Goal: Information Seeking & Learning: Learn about a topic

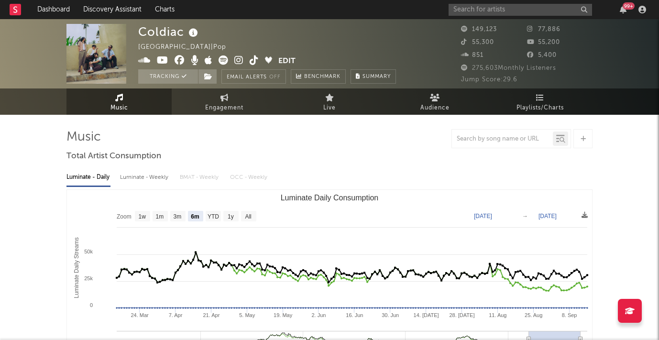
select select "6m"
click at [227, 103] on span "Engagement" at bounding box center [224, 107] width 38 height 11
select select "1w"
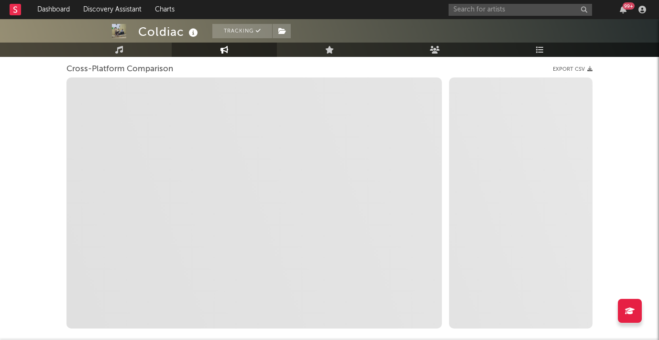
scroll to position [122, 0]
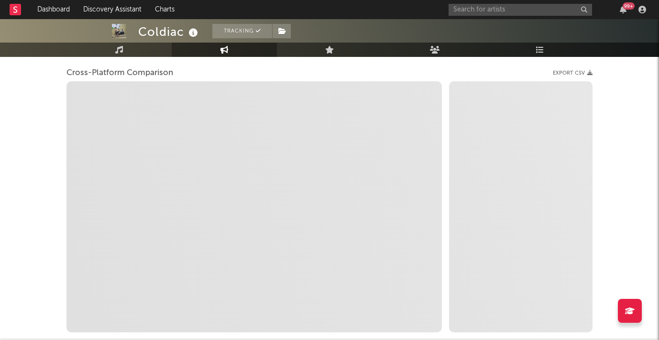
select select "1m"
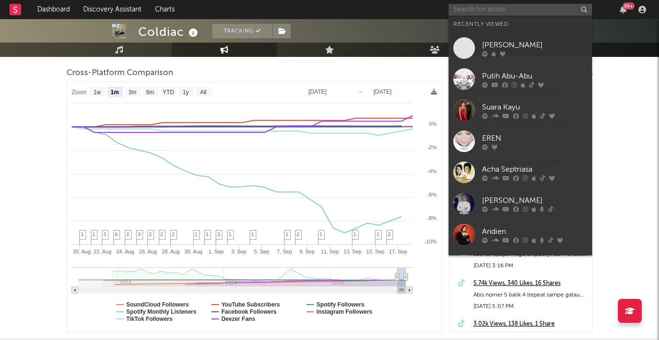
click at [475, 10] on input "text" at bounding box center [519, 10] width 143 height 12
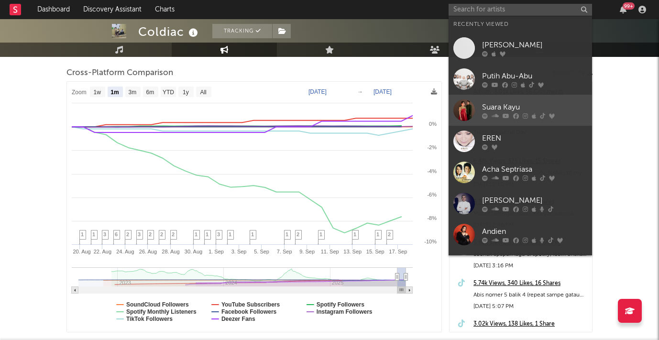
click at [488, 105] on div "Suara Kayu" at bounding box center [534, 106] width 105 height 11
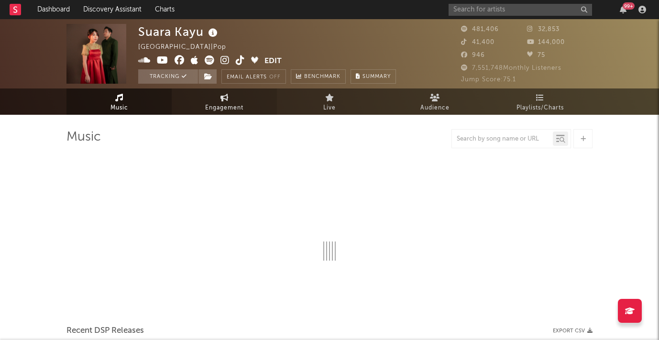
select select "6m"
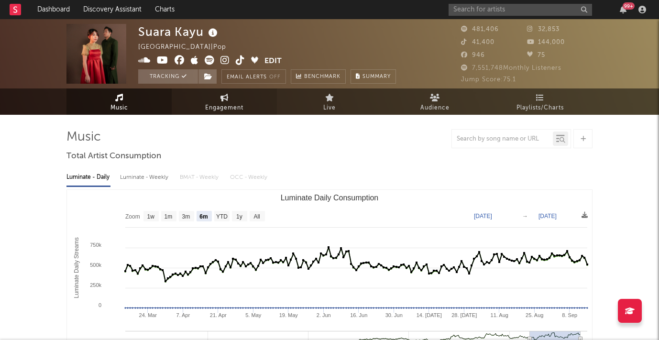
select select "6m"
click at [225, 98] on icon at bounding box center [224, 98] width 8 height 8
select select "1w"
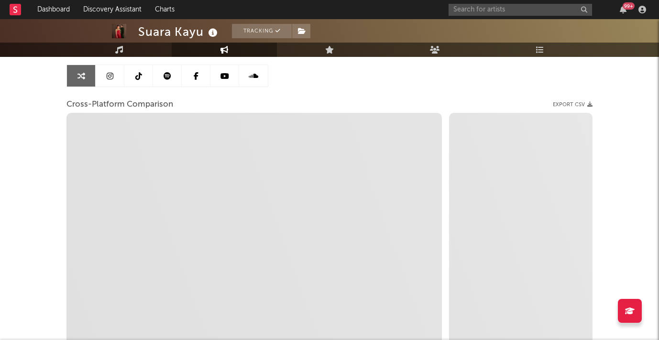
scroll to position [92, 0]
select select "1m"
